Goal: Task Accomplishment & Management: Manage account settings

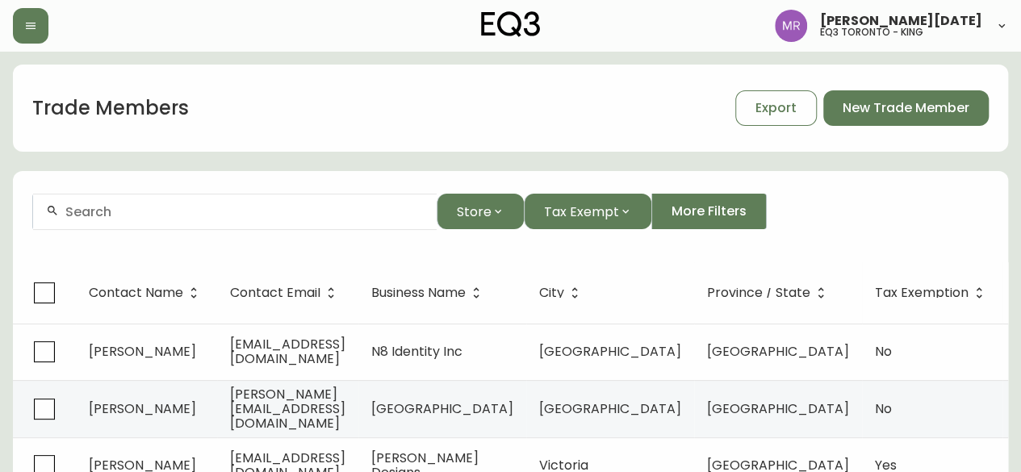
click at [276, 215] on input "text" at bounding box center [244, 211] width 358 height 15
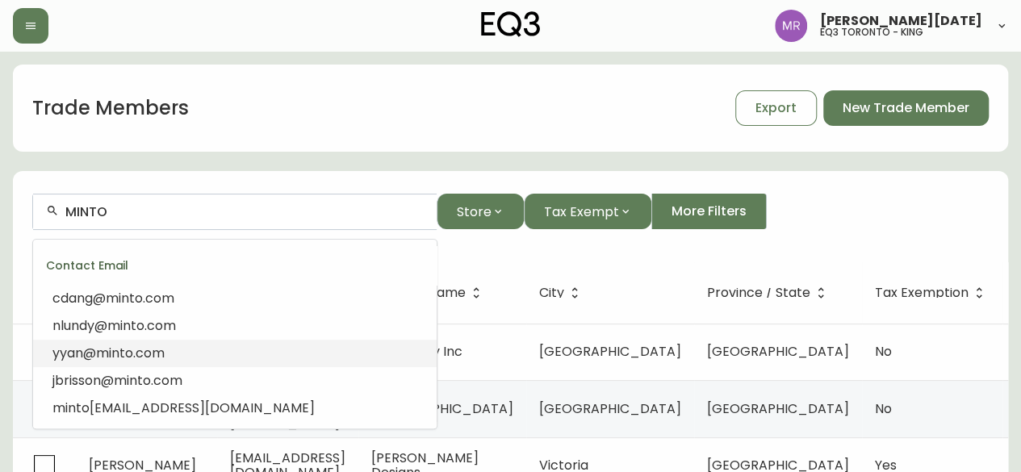
scroll to position [161, 0]
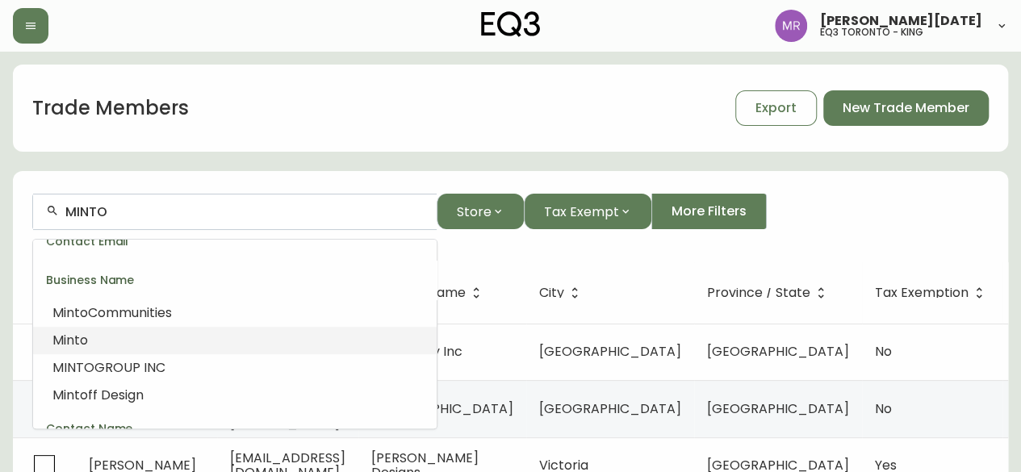
click at [197, 334] on li "Minto" at bounding box center [235, 340] width 404 height 27
type input "Minto"
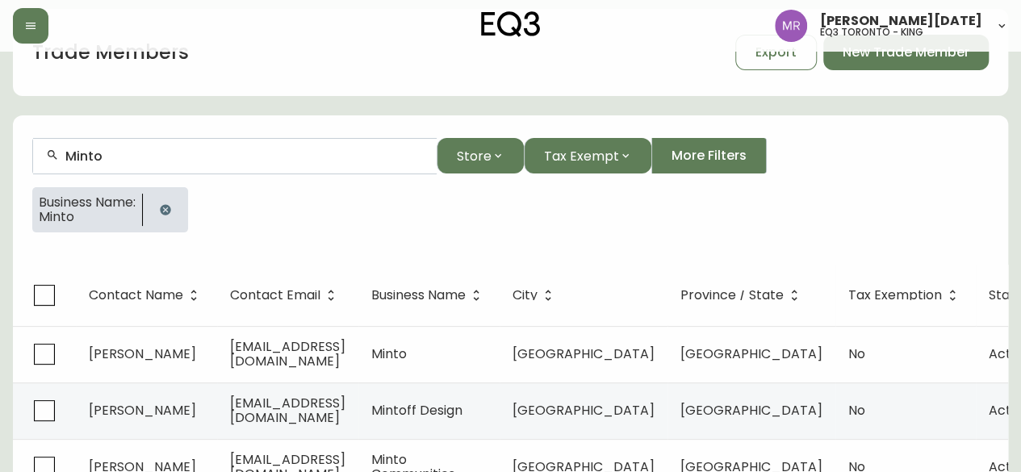
scroll to position [81, 0]
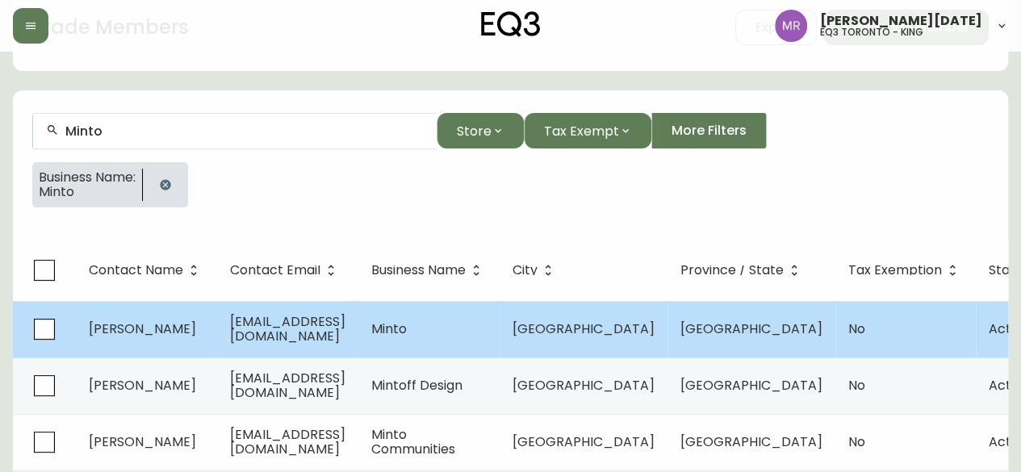
click at [208, 329] on td "[PERSON_NAME]" at bounding box center [146, 329] width 141 height 57
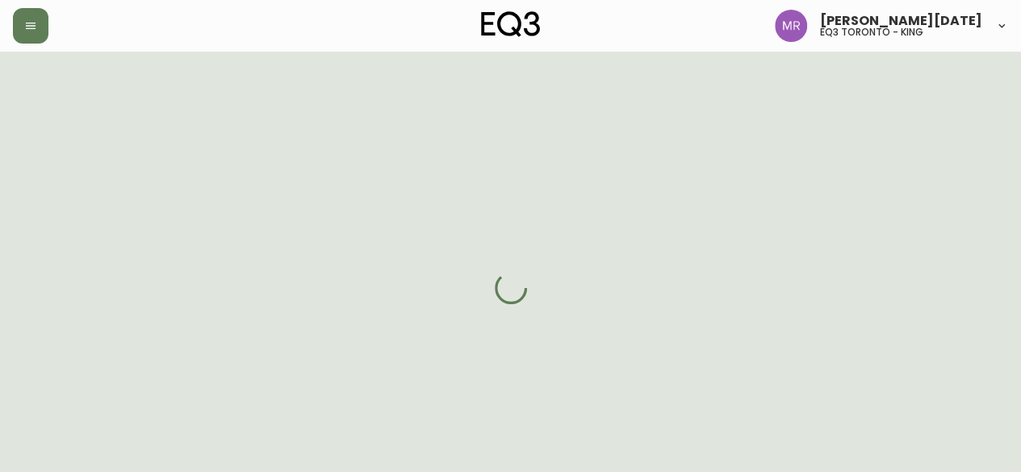
select select "ON"
select select "CA"
select select "CA_EN"
select select "Social Media"
select select "Home Builder"
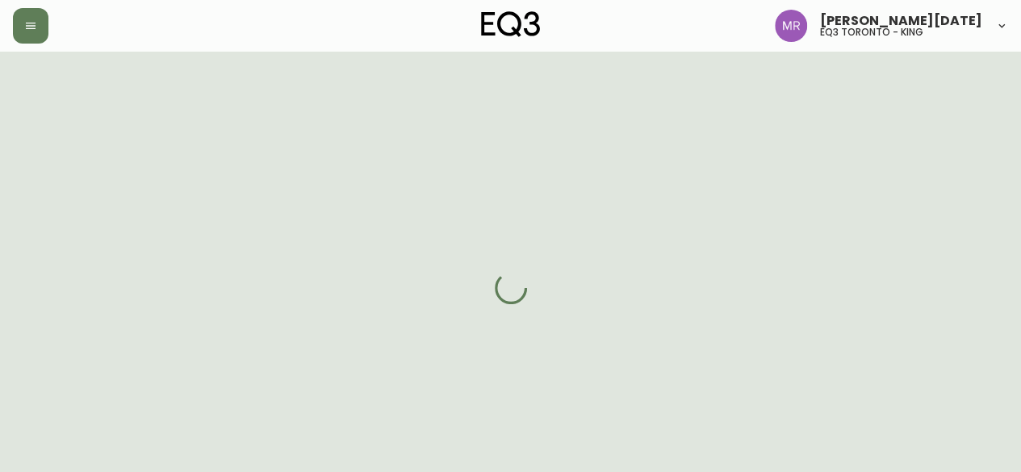
select select "false"
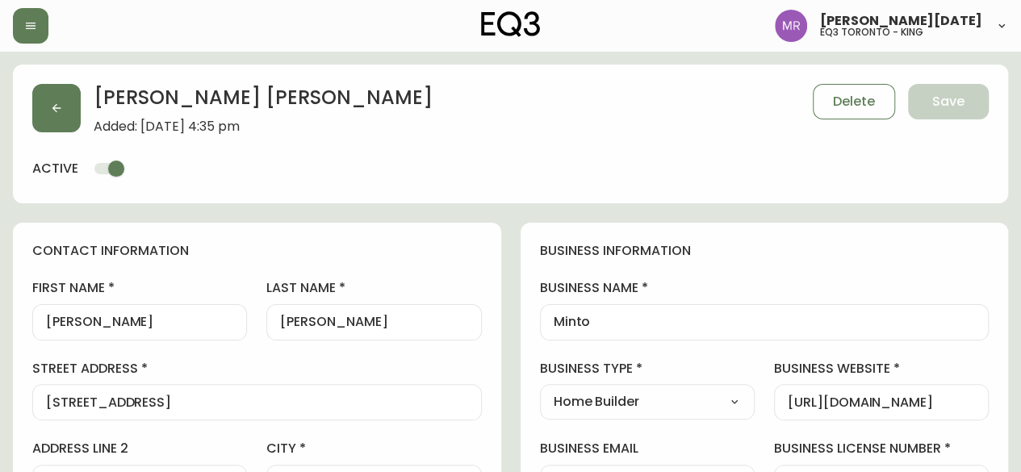
type input "EQ3 Toronto - King"
select select "cjw10z96r007p6gs0hn5531do"
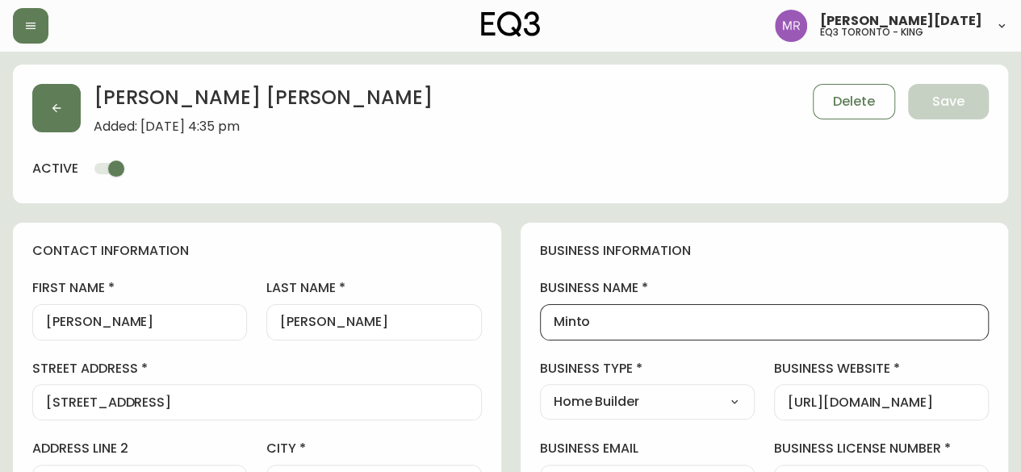
drag, startPoint x: 607, startPoint y: 327, endPoint x: 534, endPoint y: 320, distance: 73.7
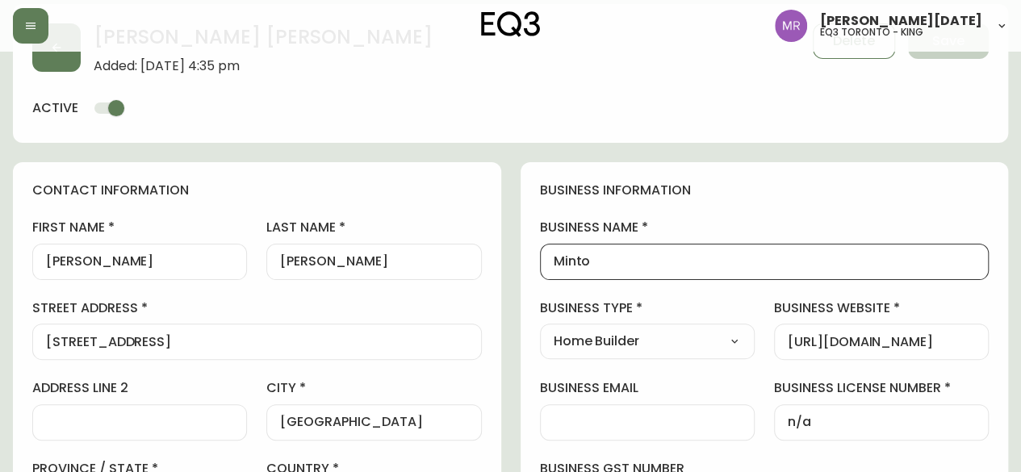
scroll to position [161, 0]
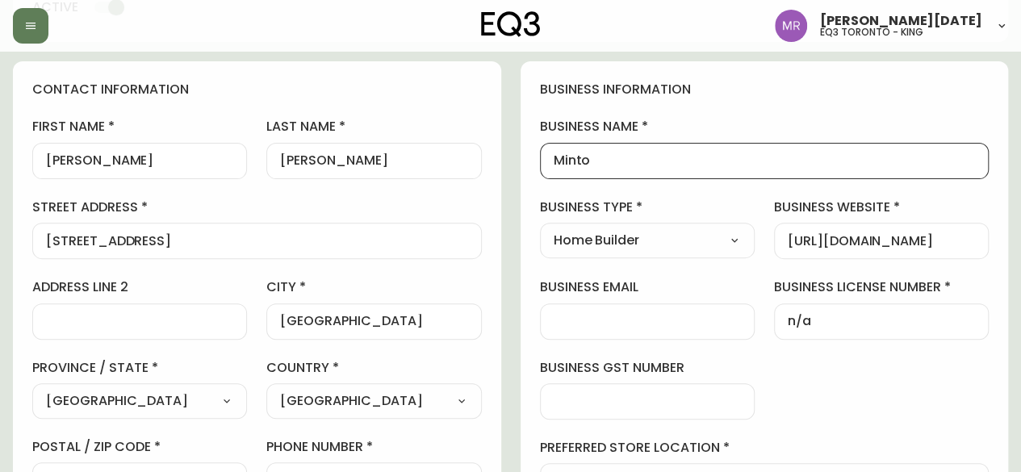
click at [910, 245] on input "[URL][DOMAIN_NAME]" at bounding box center [881, 240] width 187 height 15
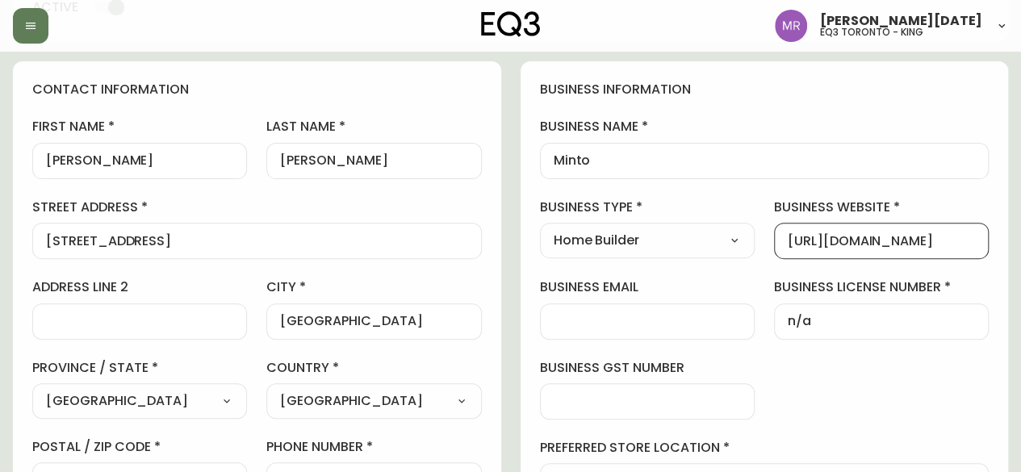
drag, startPoint x: 956, startPoint y: 233, endPoint x: 727, endPoint y: 223, distance: 229.5
click at [727, 223] on div "business information business name Minto business type Home Builder Select Inte…" at bounding box center [765, 329] width 488 height 537
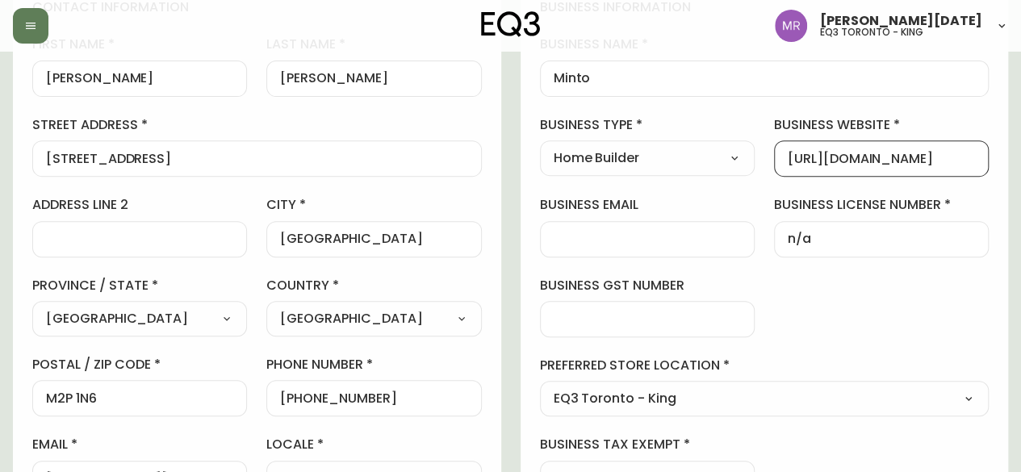
scroll to position [323, 0]
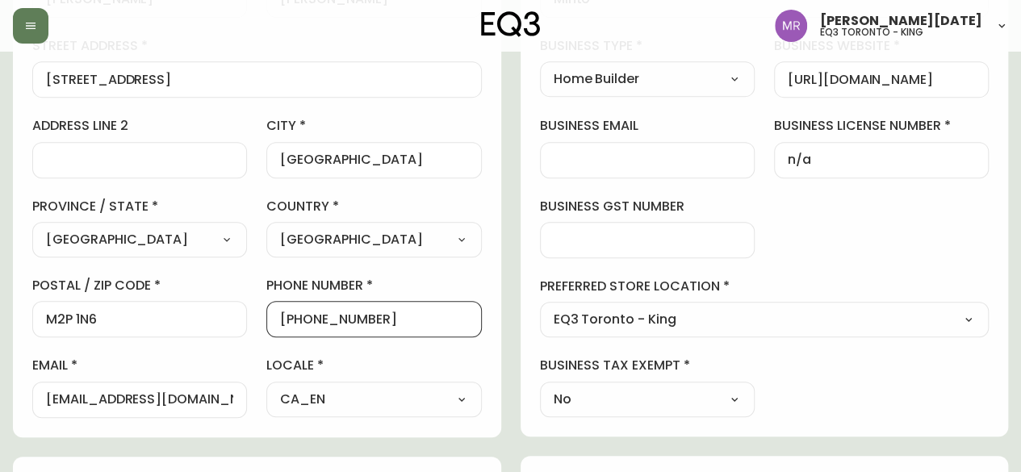
drag, startPoint x: 386, startPoint y: 316, endPoint x: 292, endPoint y: 306, distance: 94.2
click at [292, 306] on div "[PHONE_NUMBER]" at bounding box center [373, 319] width 215 height 36
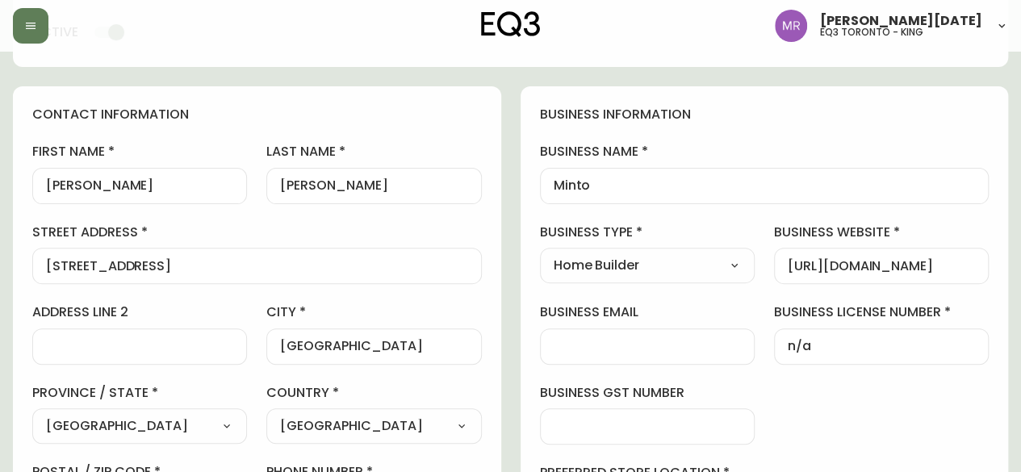
scroll to position [161, 0]
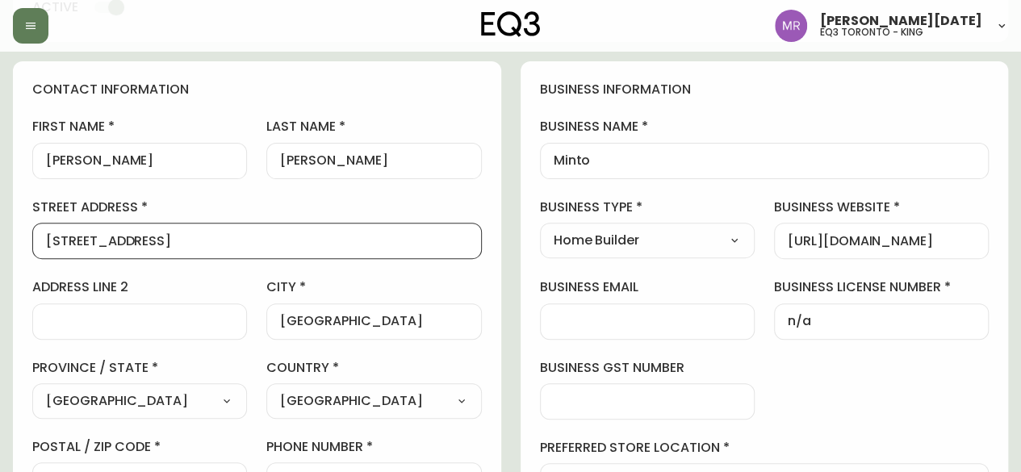
drag, startPoint x: 209, startPoint y: 247, endPoint x: 0, endPoint y: 223, distance: 210.5
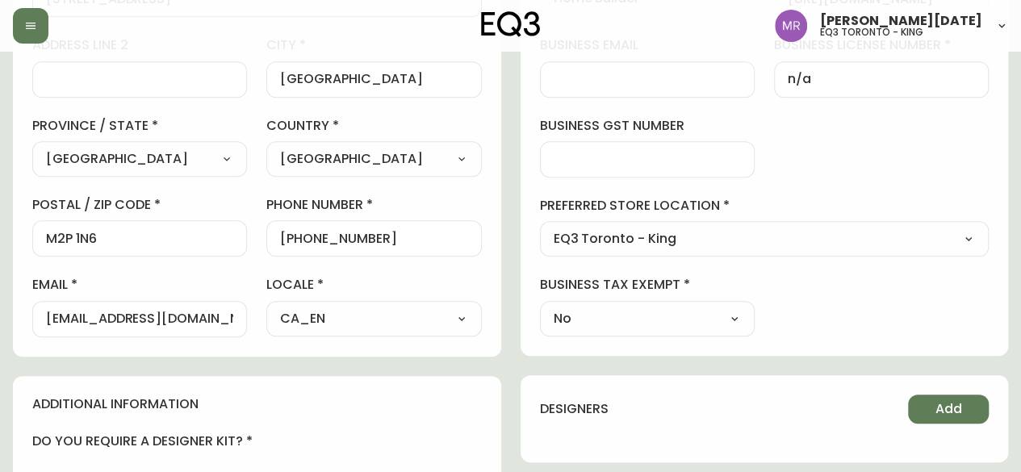
scroll to position [0, 0]
drag, startPoint x: 71, startPoint y: 243, endPoint x: 0, endPoint y: 245, distance: 71.0
click at [0, 245] on main "[PERSON_NAME] Added: [DATE] 4:35 pm Delete Save active contact information firs…" at bounding box center [510, 270] width 1021 height 1244
